Goal: Complete application form: Complete application form

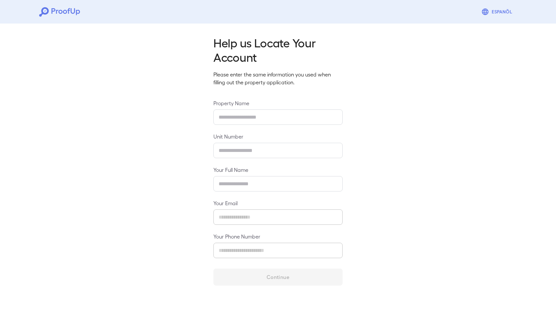
type input "**********"
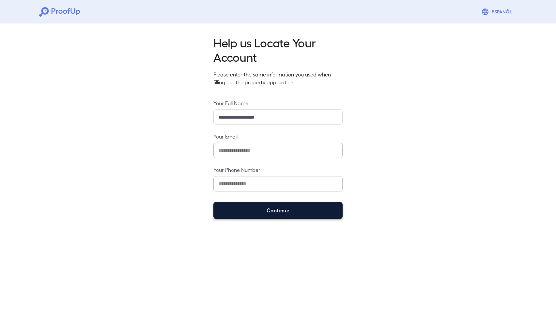
click at [274, 209] on button "Continue" at bounding box center [277, 210] width 129 height 17
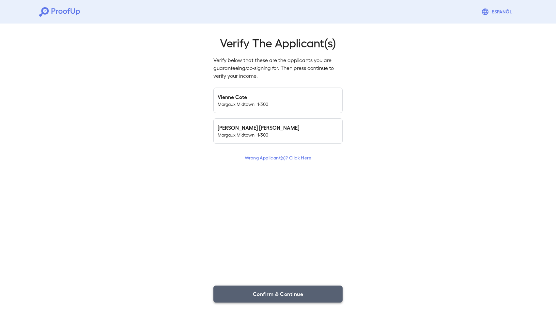
click at [281, 296] on button "Confirm & Continue" at bounding box center [277, 293] width 129 height 17
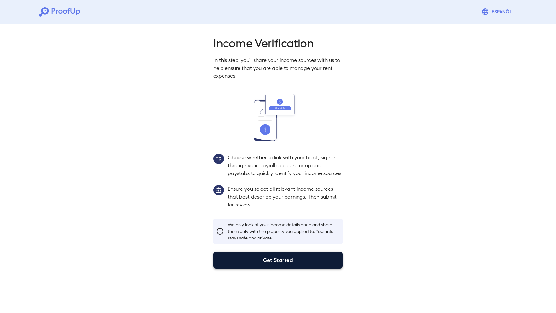
click at [280, 268] on button "Get Started" at bounding box center [277, 259] width 129 height 17
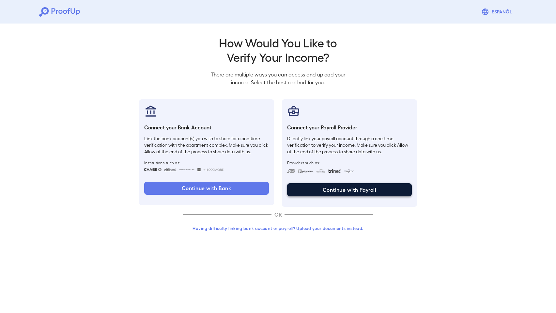
click at [335, 190] on button "Continue with Payroll" at bounding box center [349, 189] width 125 height 13
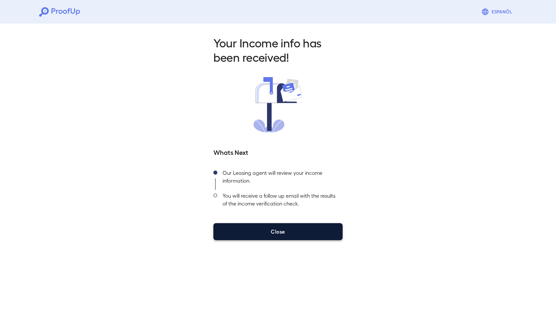
click at [278, 233] on button "Close" at bounding box center [277, 231] width 129 height 17
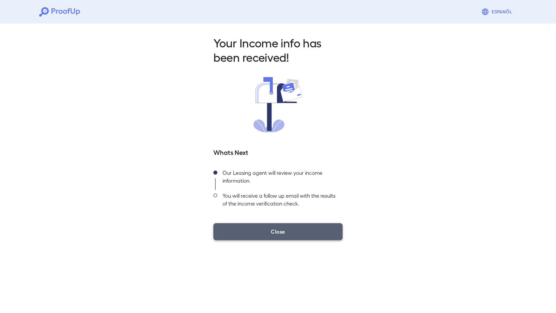
click at [279, 233] on button "Close" at bounding box center [277, 231] width 129 height 17
